Goal: Transaction & Acquisition: Purchase product/service

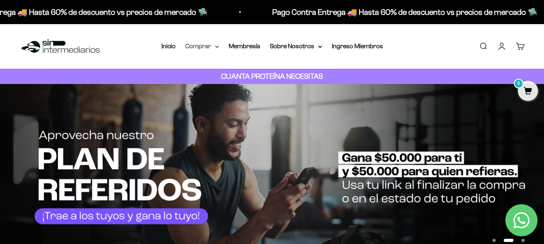
click at [209, 44] on summary "Comprar" at bounding box center [202, 46] width 34 height 10
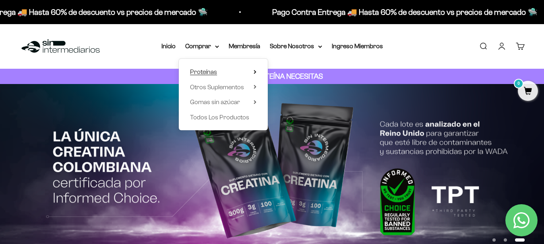
click at [211, 70] on span "Proteínas" at bounding box center [203, 71] width 27 height 7
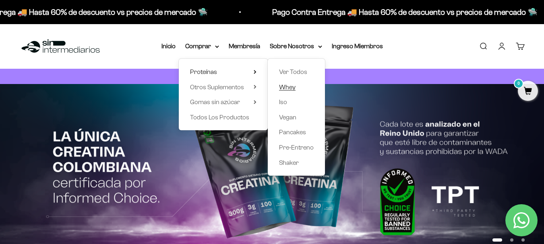
click at [291, 87] on span "Whey" at bounding box center [287, 87] width 16 height 7
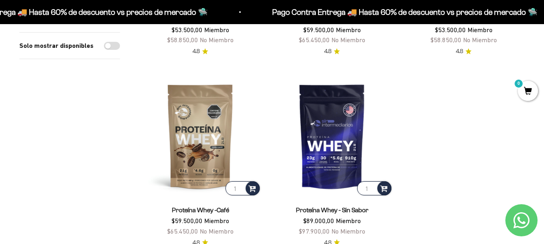
scroll to position [282, 0]
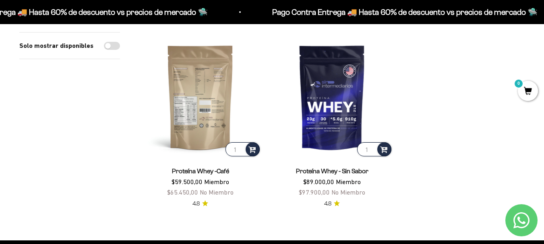
click at [173, 91] on img at bounding box center [200, 97] width 122 height 122
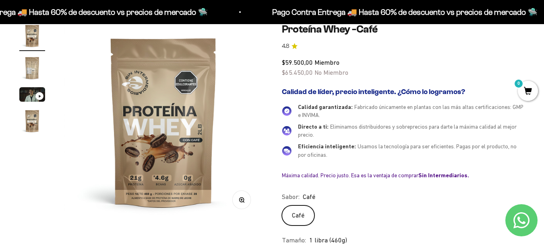
click at [39, 71] on img "Ir al artículo 2" at bounding box center [32, 68] width 26 height 26
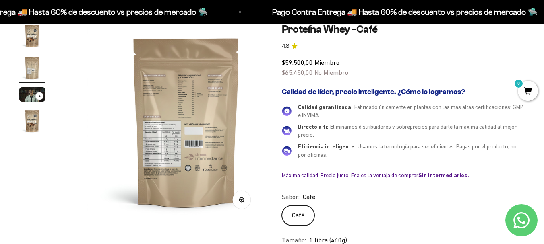
scroll to position [0, 203]
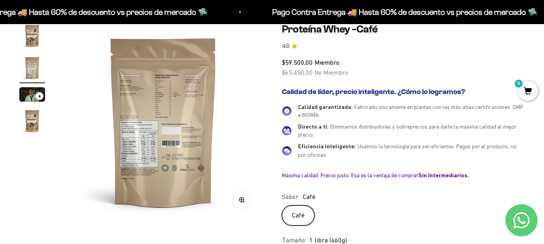
click at [131, 134] on img at bounding box center [163, 122] width 198 height 198
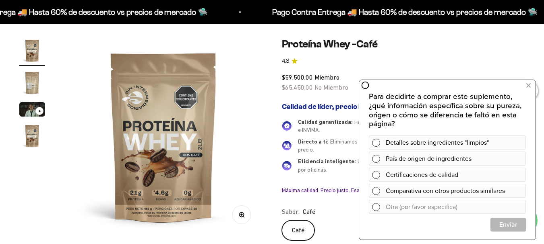
scroll to position [40, 0]
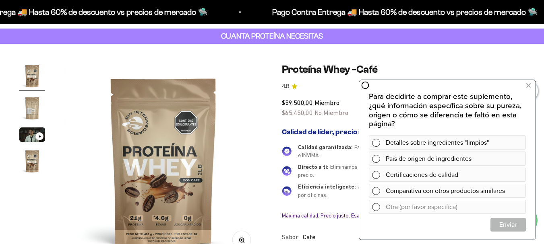
click at [35, 108] on img "Ir al artículo 2" at bounding box center [32, 108] width 26 height 26
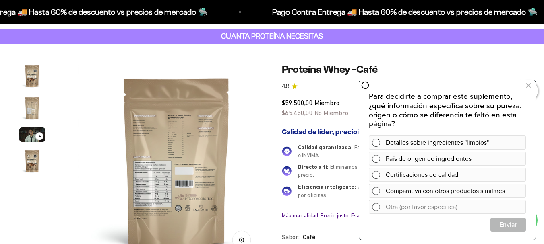
scroll to position [0, 203]
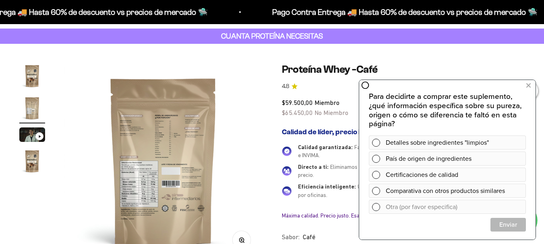
click at [21, 77] on img "Ir al artículo 1" at bounding box center [32, 76] width 26 height 26
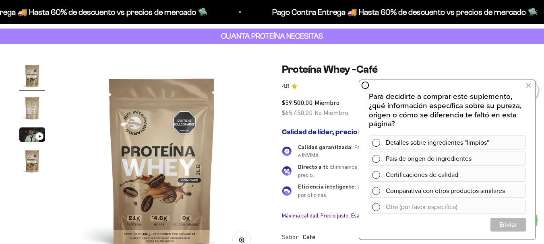
scroll to position [0, 0]
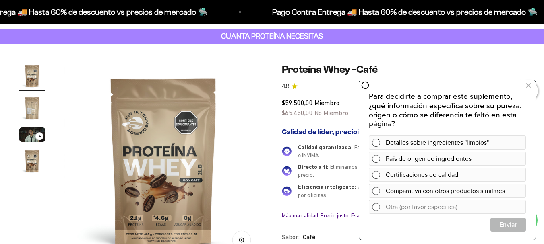
click at [31, 135] on img "Ir al artículo 3" at bounding box center [32, 135] width 26 height 14
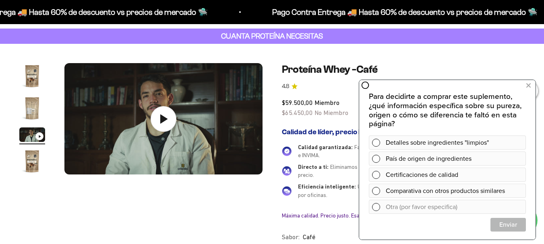
click at [32, 154] on img "Ir al artículo 4" at bounding box center [32, 161] width 26 height 26
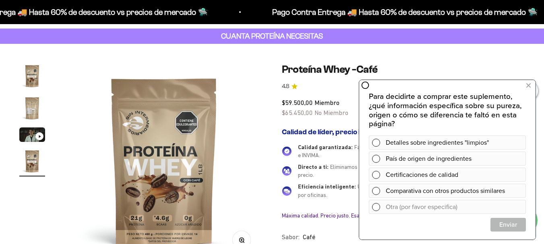
scroll to position [0, 608]
click at [34, 106] on img "Ir al artículo 2" at bounding box center [32, 108] width 26 height 26
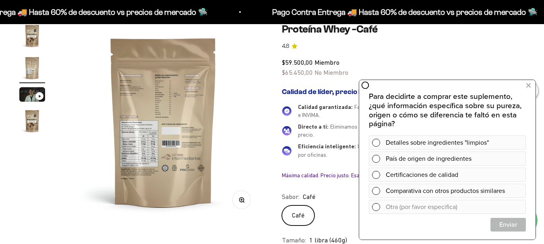
scroll to position [0, 0]
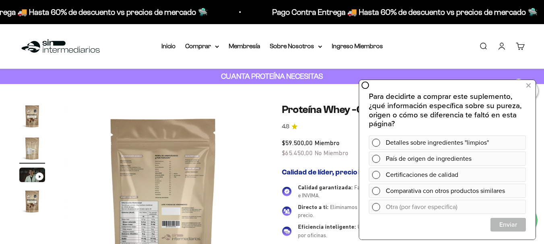
click at [24, 113] on img "Ir al artículo 1" at bounding box center [32, 116] width 26 height 26
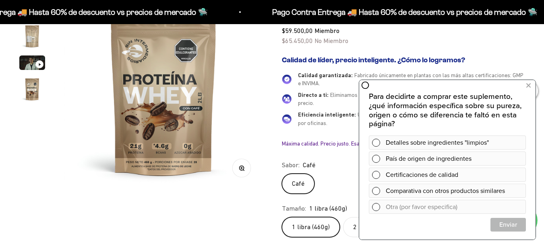
scroll to position [121, 0]
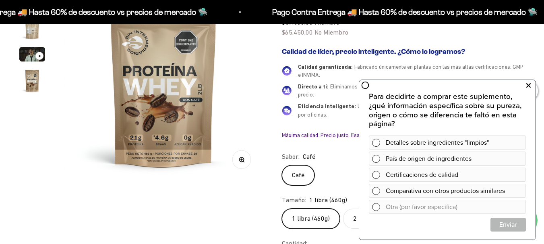
click at [529, 82] on icon at bounding box center [528, 85] width 4 height 10
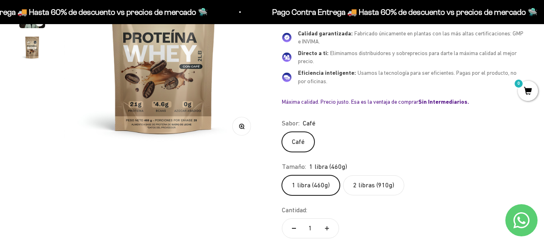
scroll to position [161, 0]
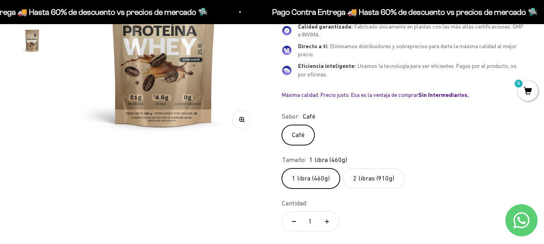
click at [383, 182] on label "2 libras (910g)" at bounding box center [373, 179] width 61 height 20
click at [282, 169] on input "2 libras (910g)" at bounding box center [281, 168] width 0 height 0
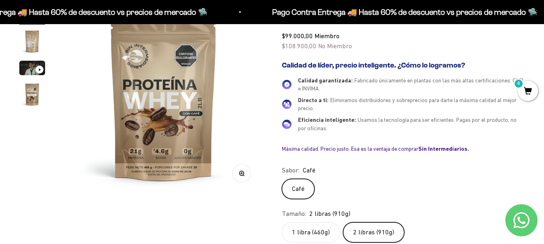
scroll to position [121, 0]
